Goal: Information Seeking & Learning: Find specific page/section

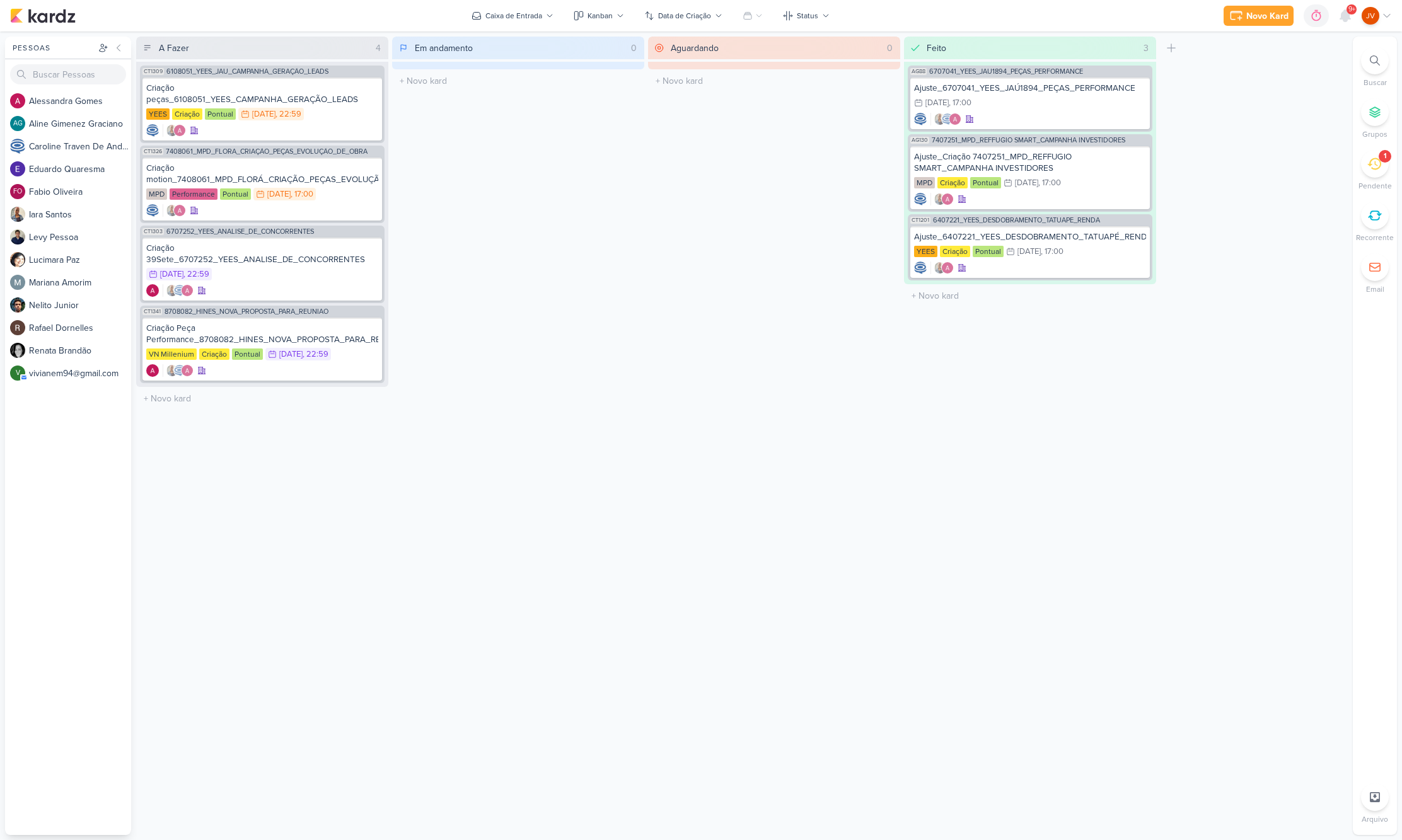
click at [1380, 170] on icon at bounding box center [1374, 164] width 14 height 14
click at [1382, 165] on div "1" at bounding box center [1375, 164] width 28 height 28
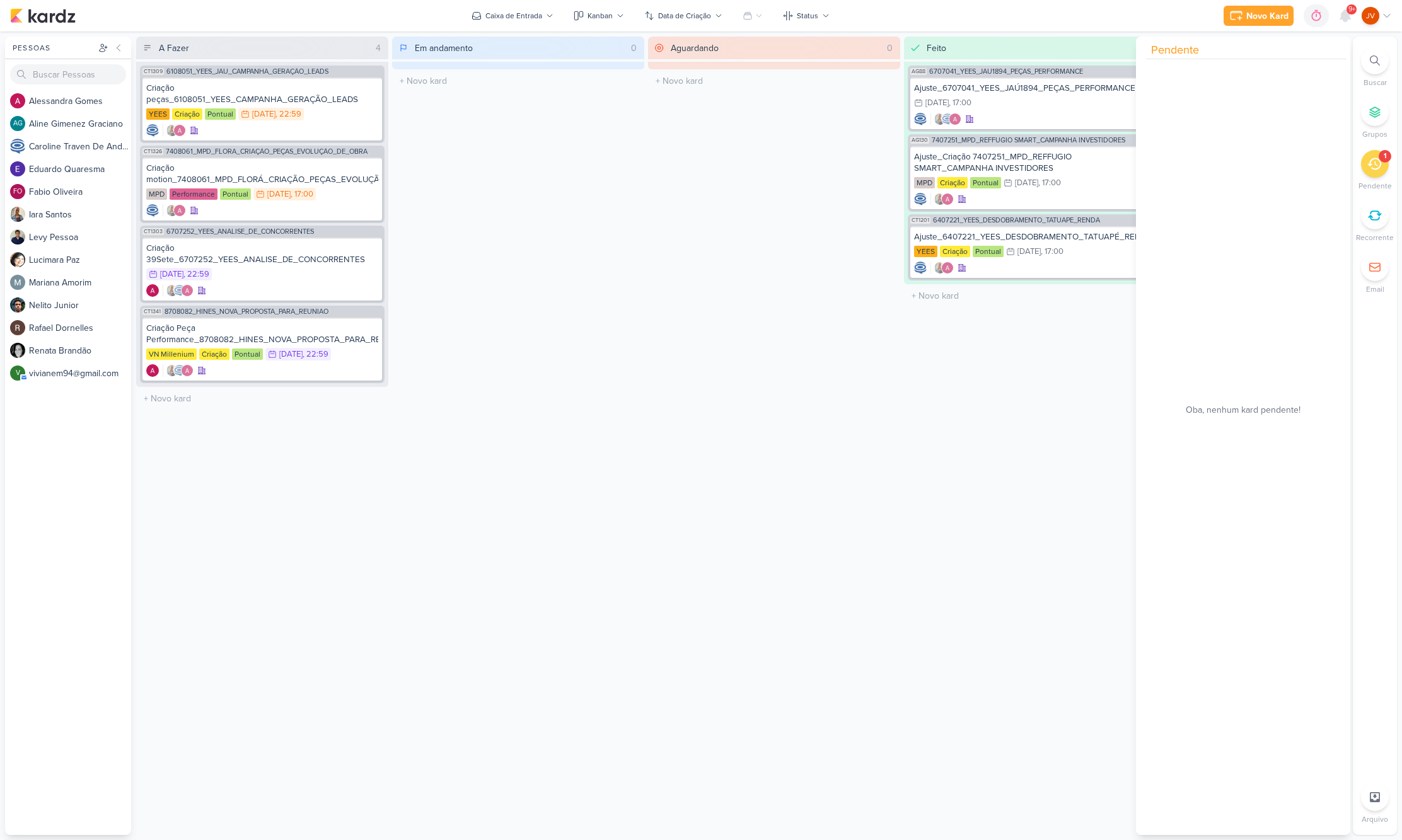
click at [1383, 166] on div "1" at bounding box center [1375, 164] width 28 height 28
click at [1375, 166] on icon at bounding box center [1374, 164] width 14 height 14
click at [322, 263] on div "Criação 39Sete_6707252_YEES_ANALISE_DE_CONCORRENTES" at bounding box center [262, 254] width 232 height 22
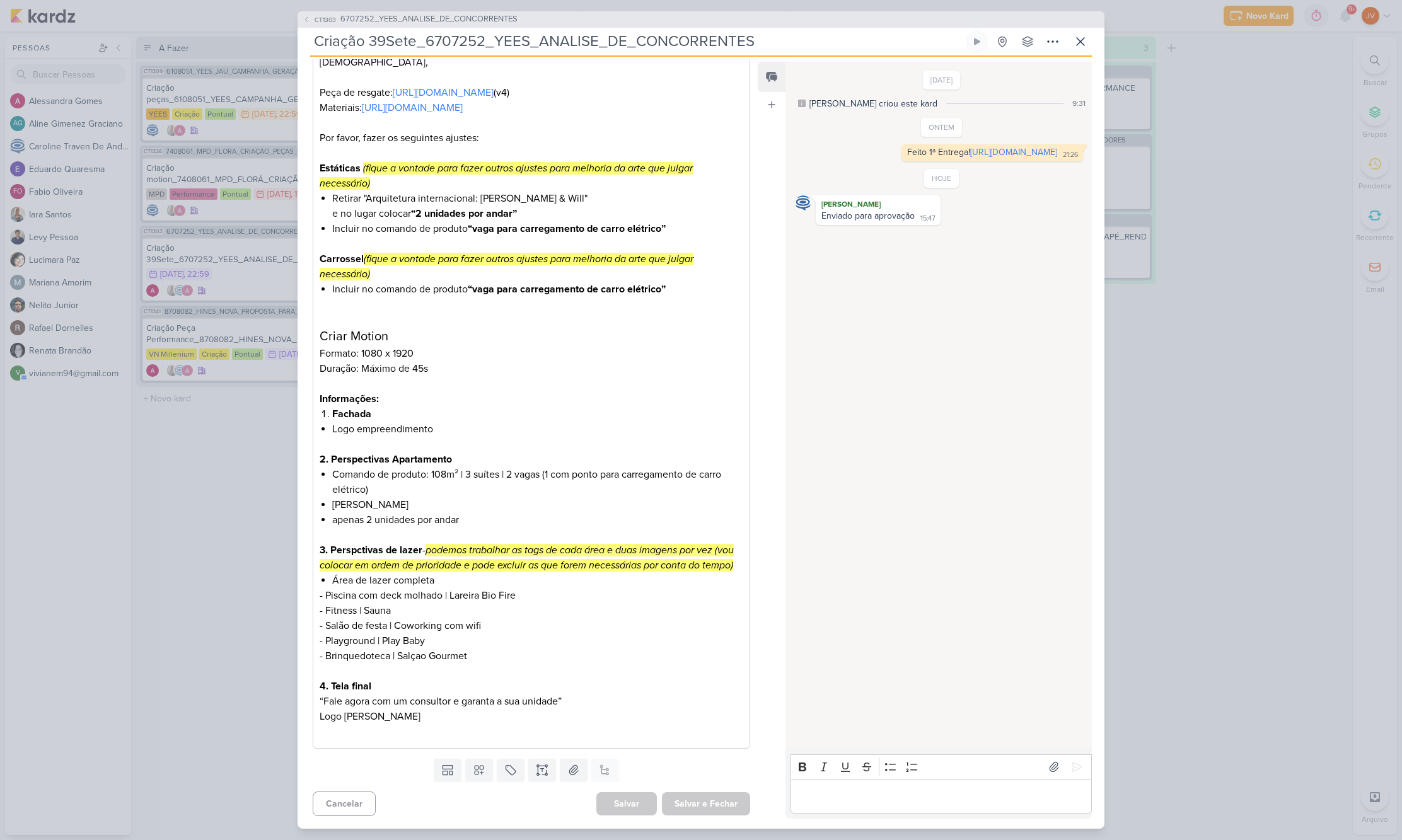
scroll to position [199, 0]
click at [232, 498] on div "CT1303 6707252_YEES_ANALISE_DE_CONCORRENTES Criação 39Sete_6707252_YEES_ANALISE…" at bounding box center [701, 420] width 1402 height 840
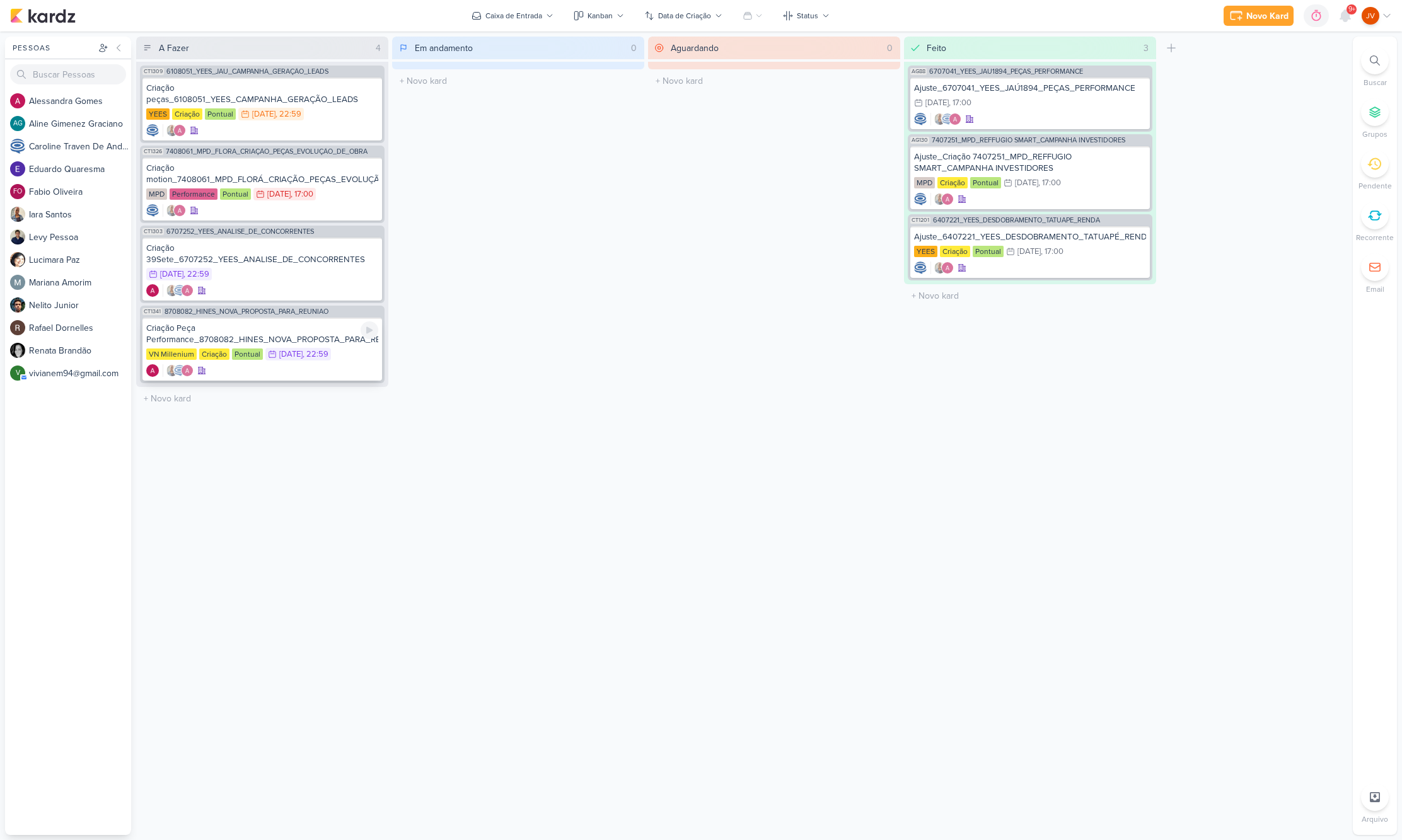
click at [335, 338] on div "Criação Peça Performance_8708082_HINES_NOVA_PROPOSTA_PARA_REUNIAO" at bounding box center [262, 333] width 232 height 22
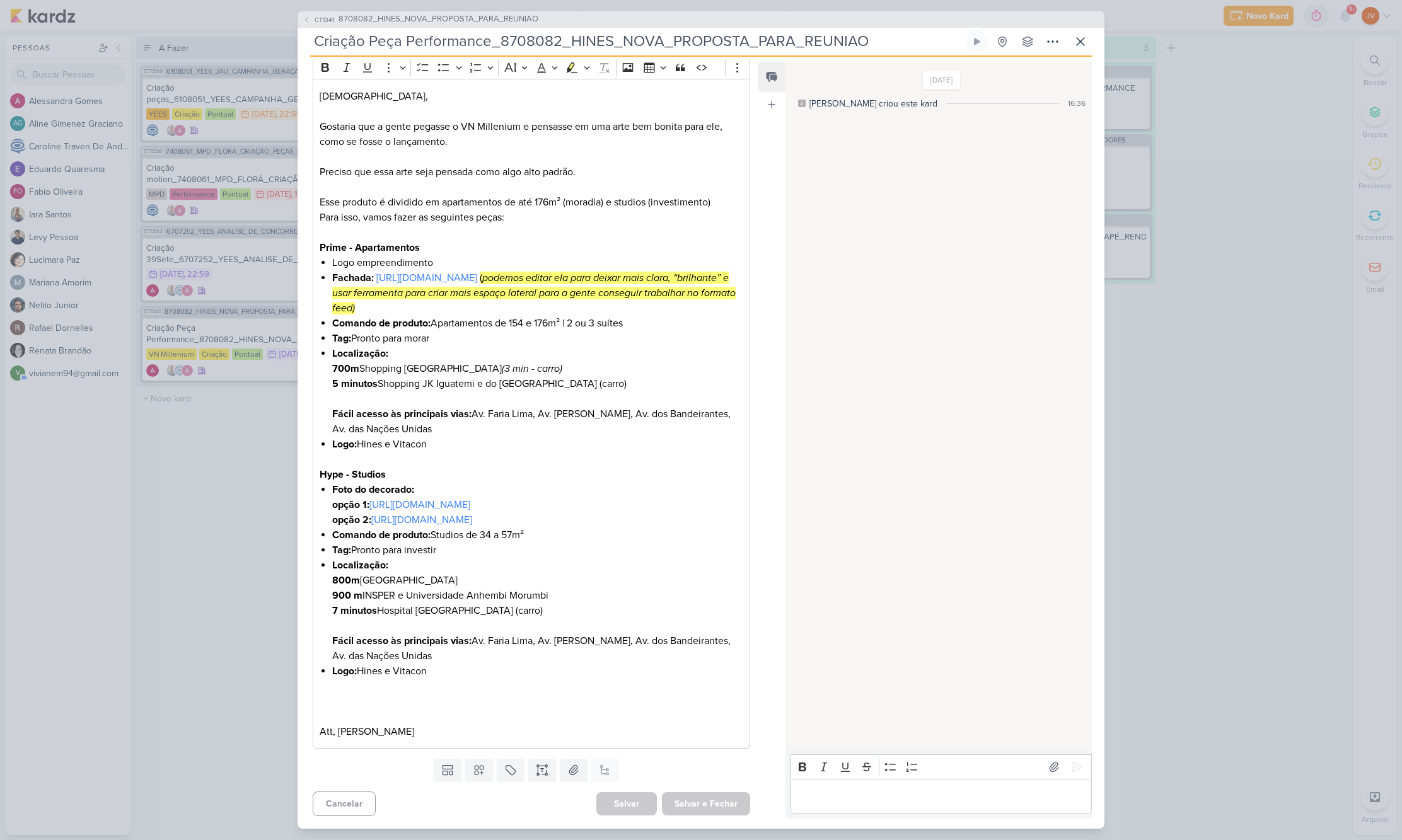
scroll to position [204, 0]
click at [211, 505] on div "CT1341 8708082_HINES_NOVA_PROPOSTA_PARA_REUNIAO Criação Peça Performance_870808…" at bounding box center [701, 420] width 1402 height 840
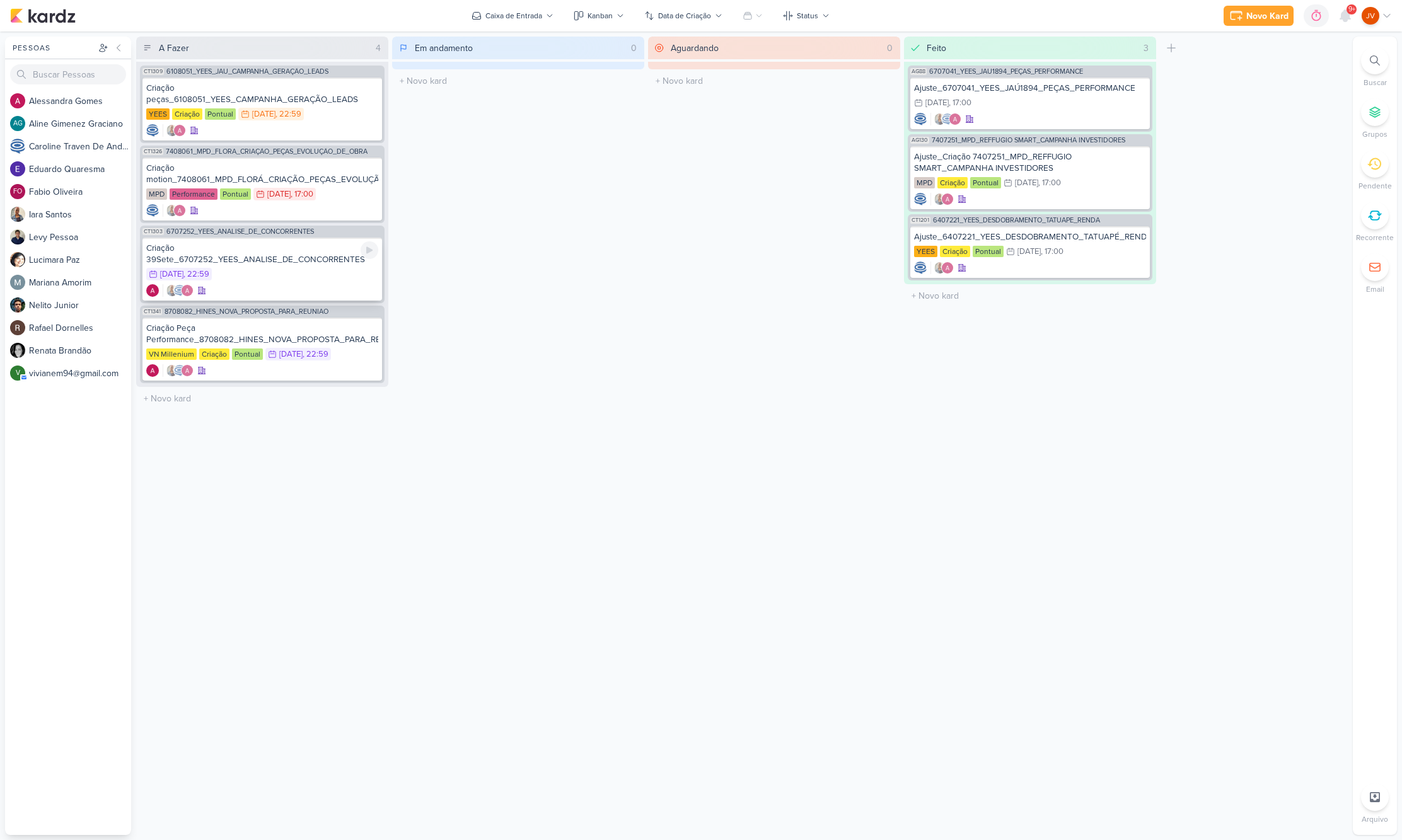
click at [307, 258] on div "Criação 39Sete_6707252_YEES_ANALISE_DE_CONCORRENTES" at bounding box center [262, 254] width 232 height 22
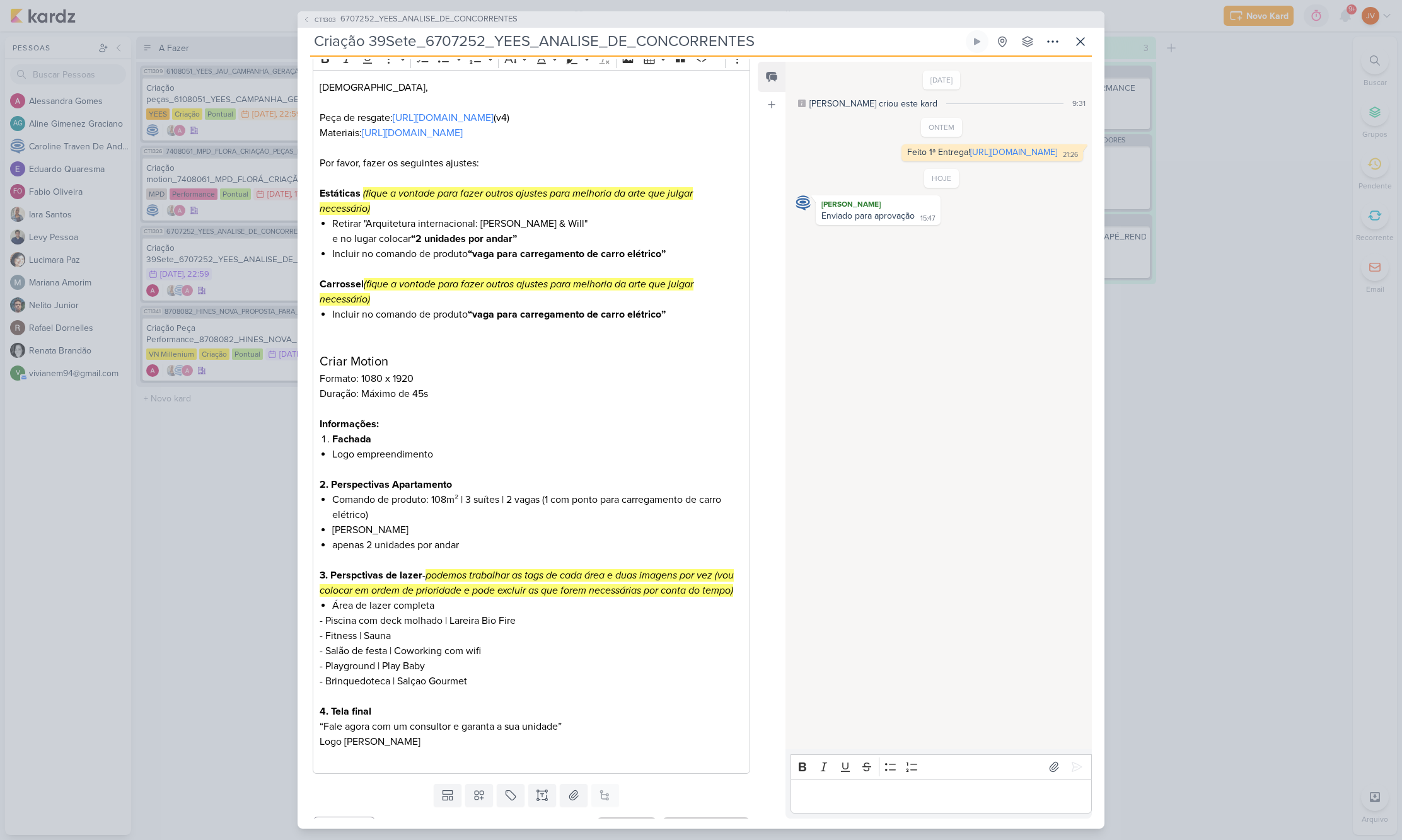
scroll to position [145, 0]
click at [226, 424] on div "CT1303 6707252_YEES_ANALISE_DE_CONCORRENTES Criação 39Sete_6707252_YEES_ANALISE…" at bounding box center [701, 420] width 1402 height 840
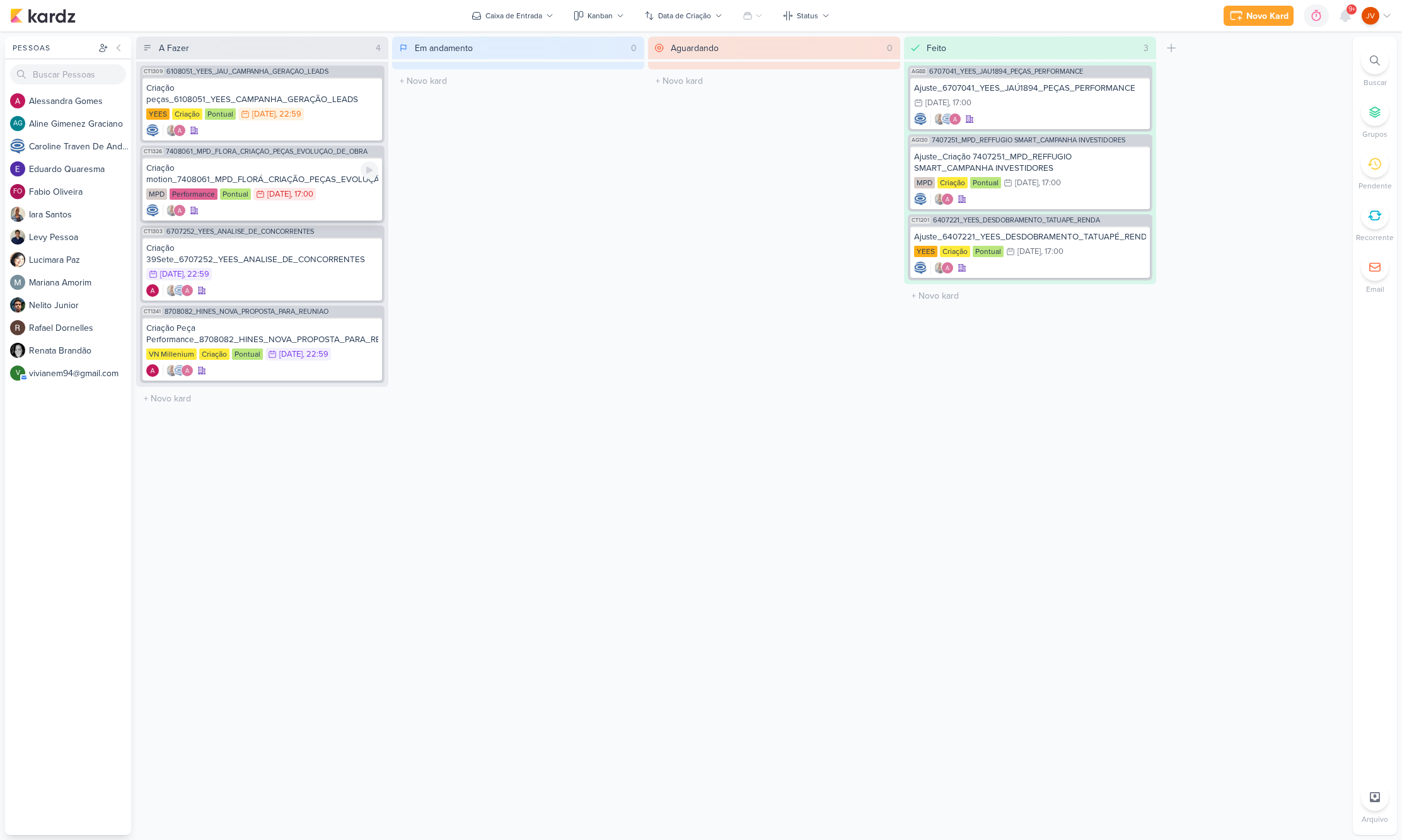
click at [263, 171] on div "Criação motion_7408061_MPD_FLORÁ_CRIAÇÃO_PEÇAS_EVOLUÇÃO_DE_OBRA" at bounding box center [262, 174] width 232 height 22
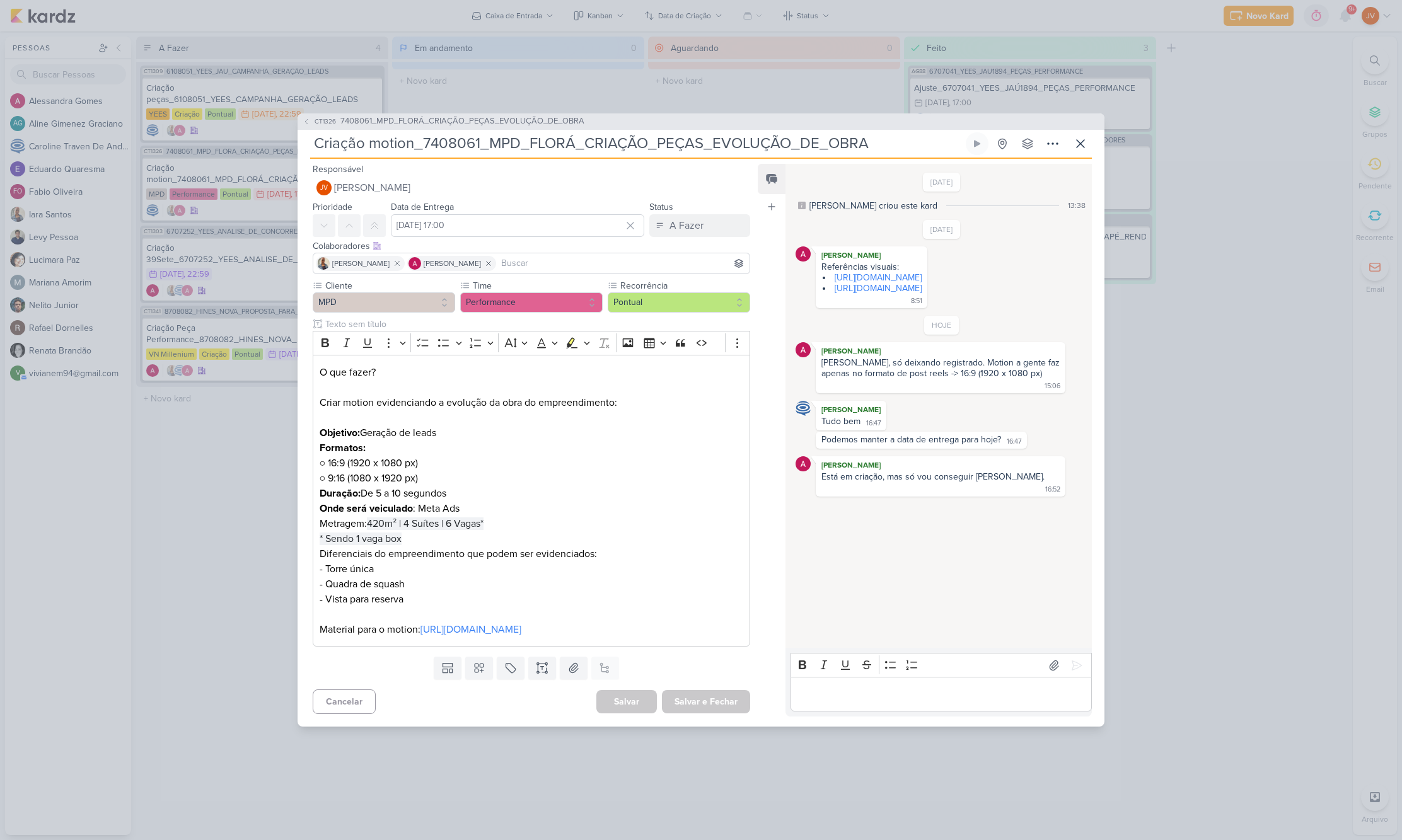
click at [235, 466] on div "CT1326 7408061_MPD_FLORÁ_CRIAÇÃO_PEÇAS_EVOLUÇÃO_DE_OBRA Criação motion_7408061_…" at bounding box center [701, 420] width 1402 height 840
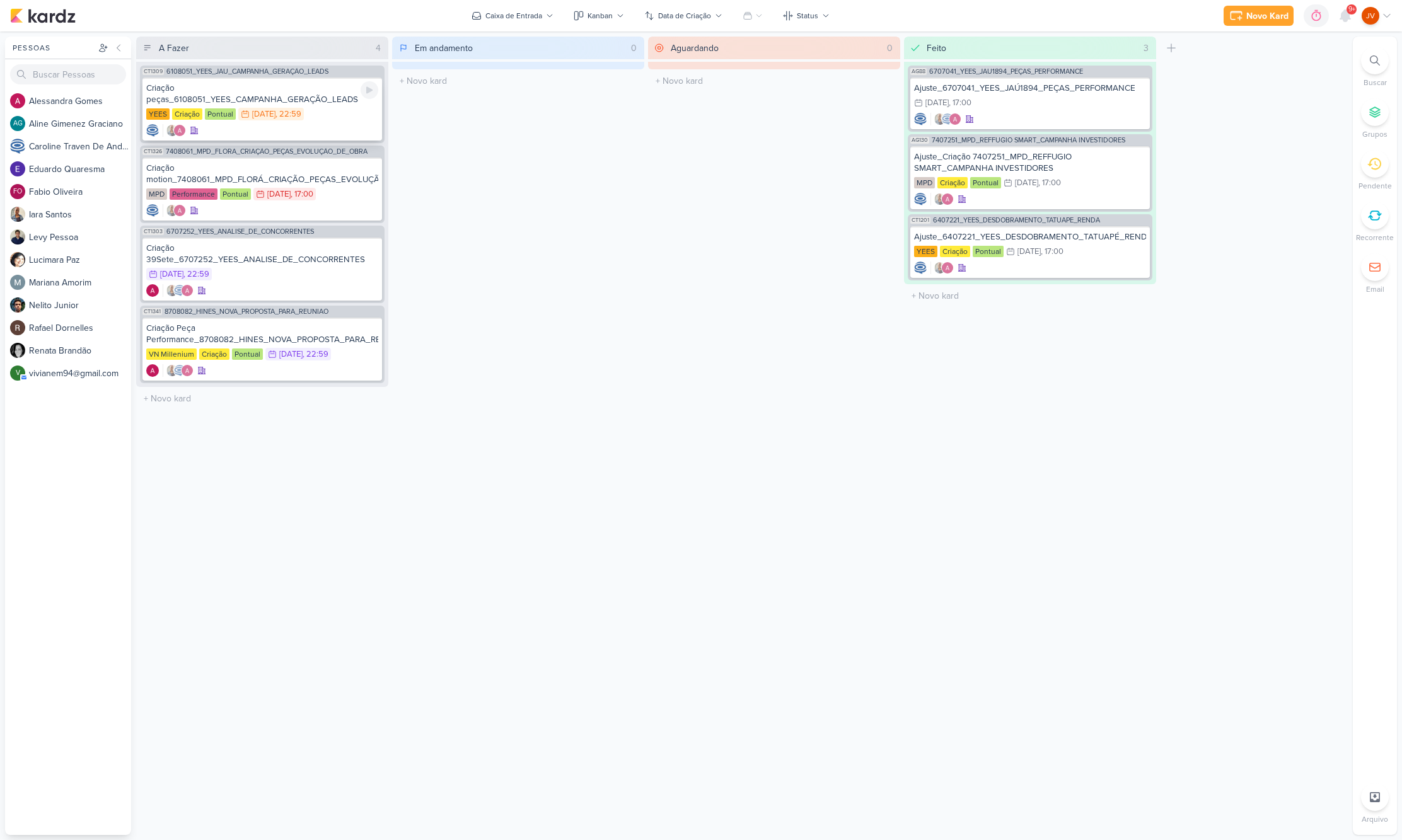
click at [278, 95] on div "Criação peças_6108051_YEES_CAMPANHA_GERAÇÃO_LEADS" at bounding box center [262, 94] width 232 height 22
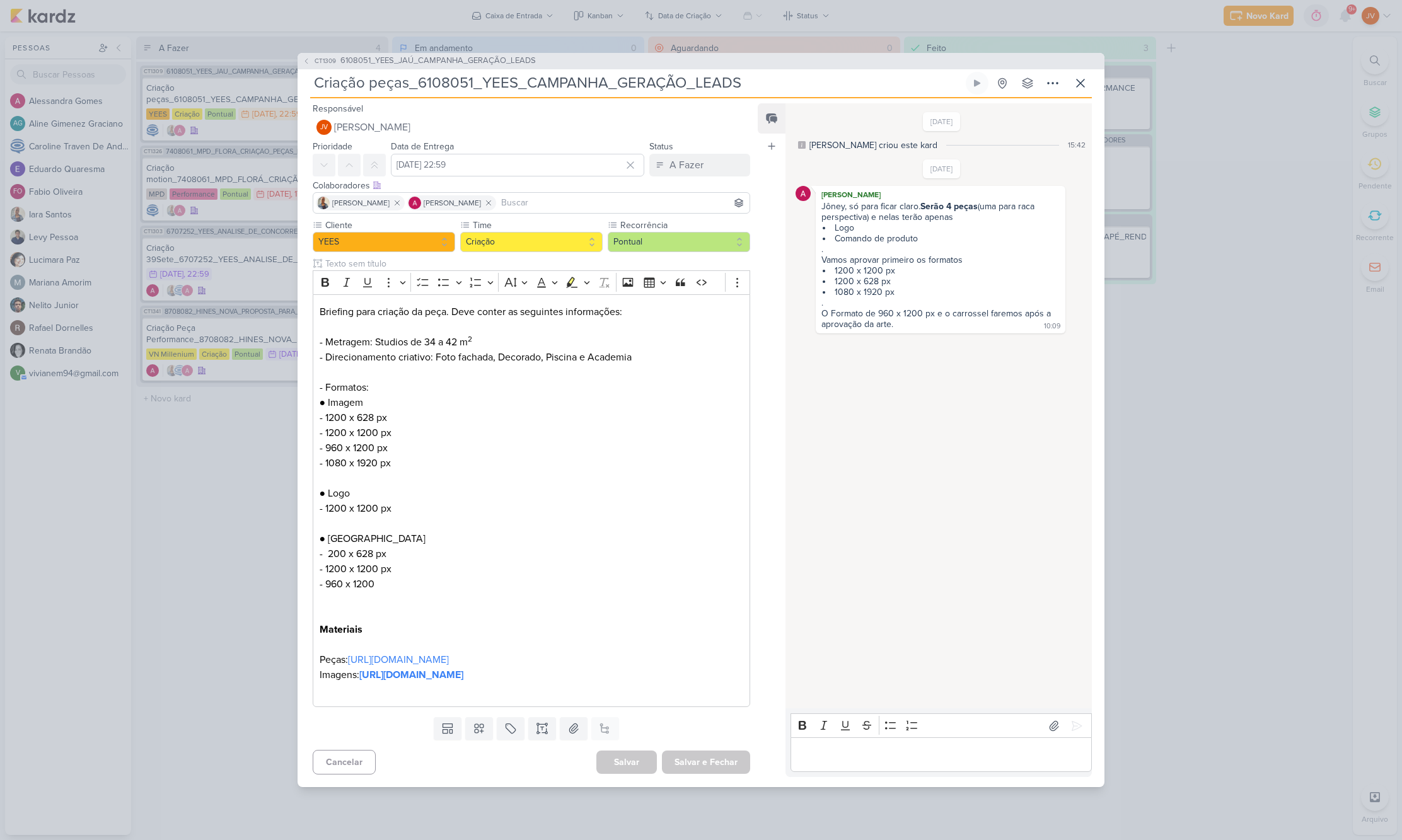
drag, startPoint x: 202, startPoint y: 466, endPoint x: 208, endPoint y: 445, distance: 21.8
click at [203, 464] on div "CT1309 6108051_YEES_JAÚ_CAMPANHA_GERAÇÃO_LEADS Criação peças_6108051_YEES_CAMPA…" at bounding box center [701, 420] width 1402 height 840
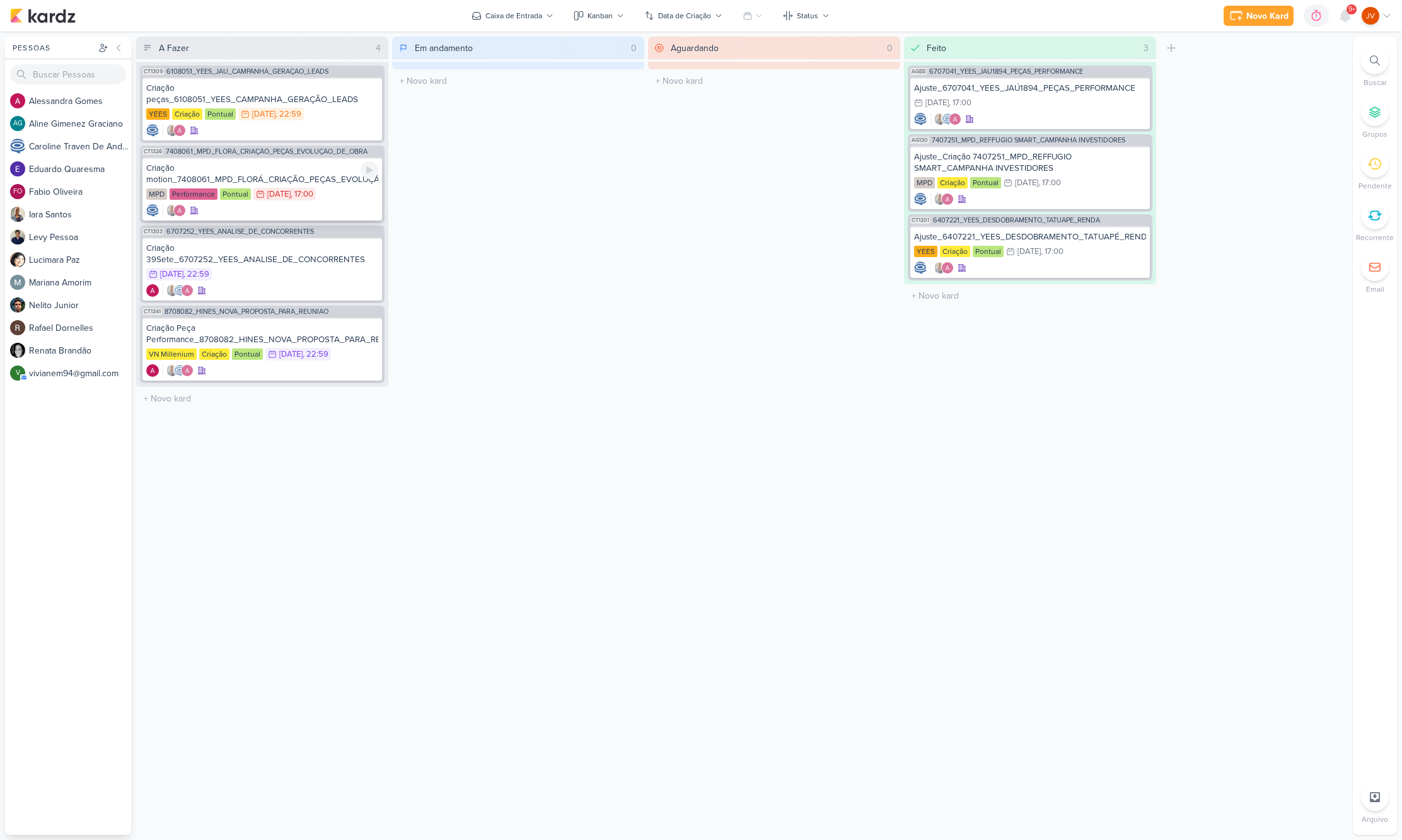
click at [293, 175] on div "Criação motion_7408061_MPD_FLORÁ_CRIAÇÃO_PEÇAS_EVOLUÇÃO_DE_OBRA" at bounding box center [262, 174] width 232 height 22
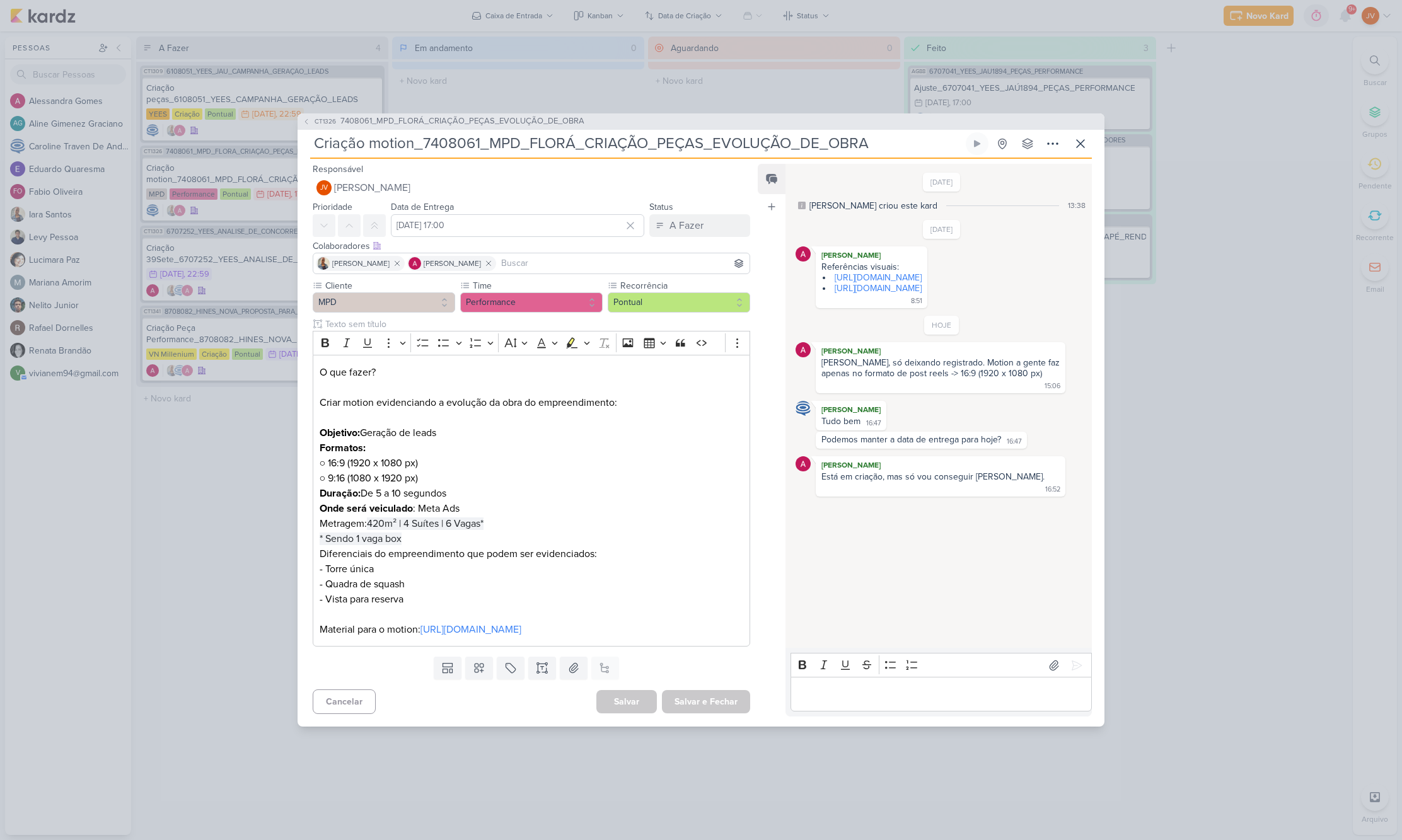
click at [678, 137] on input "Criação motion_7408061_MPD_FLORÁ_CRIAÇÃO_PEÇAS_EVOLUÇÃO_DE_OBRA" at bounding box center [636, 143] width 653 height 22
drag, startPoint x: 492, startPoint y: 136, endPoint x: 867, endPoint y: 129, distance: 375.1
click at [867, 132] on input "Criação motion_7408061_MPD_FLORÁ_CRIAÇÃO_PEÇAS_EVOLUÇÃO_DE_OBRA" at bounding box center [636, 143] width 653 height 22
click at [922, 273] on link "[URL][DOMAIN_NAME]" at bounding box center [878, 277] width 87 height 11
